Goal: Information Seeking & Learning: Learn about a topic

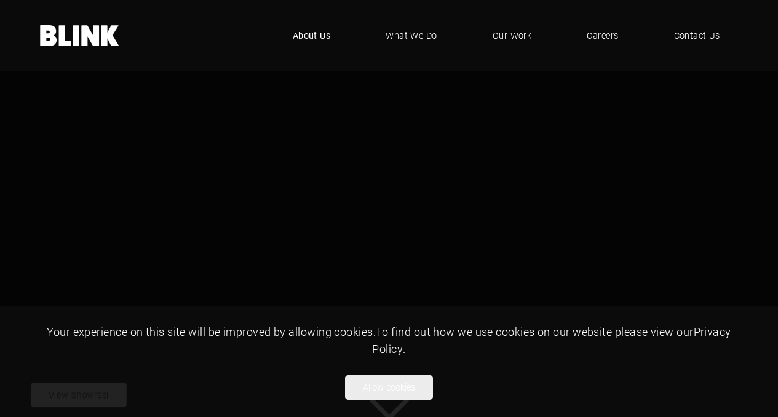
click at [297, 38] on span "About Us" at bounding box center [312, 36] width 38 height 14
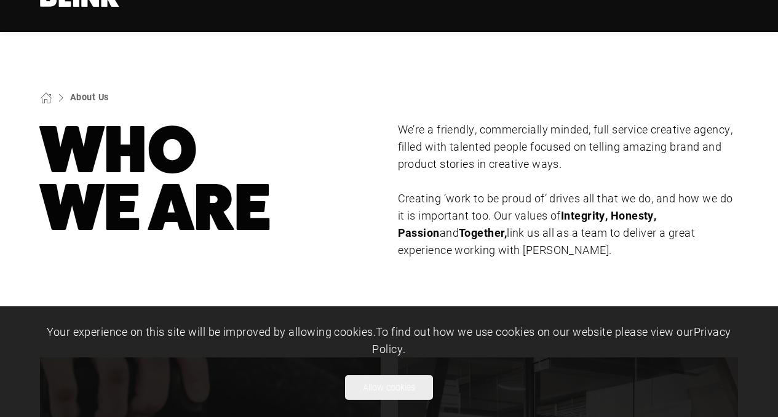
scroll to position [45, 0]
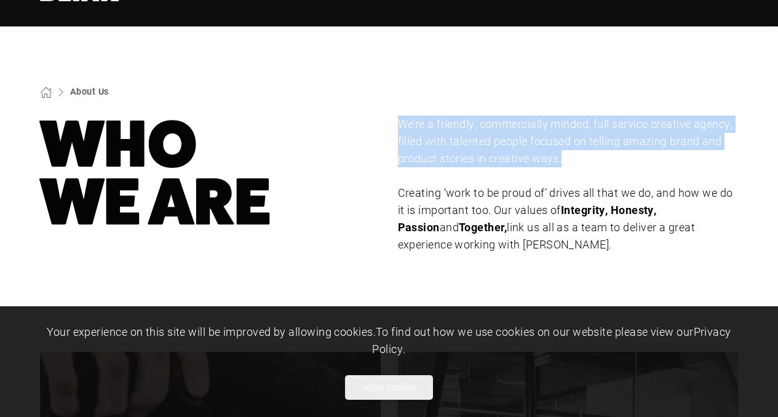
drag, startPoint x: 400, startPoint y: 122, endPoint x: 601, endPoint y: 157, distance: 203.4
click at [601, 157] on p "We’re a friendly, commercially minded, full service creative agency, filled wit…" at bounding box center [568, 142] width 341 height 52
copy p "We’re a friendly, commercially minded, full service creative agency, filled wit…"
